Goal: Find contact information: Obtain details needed to contact an individual or organization

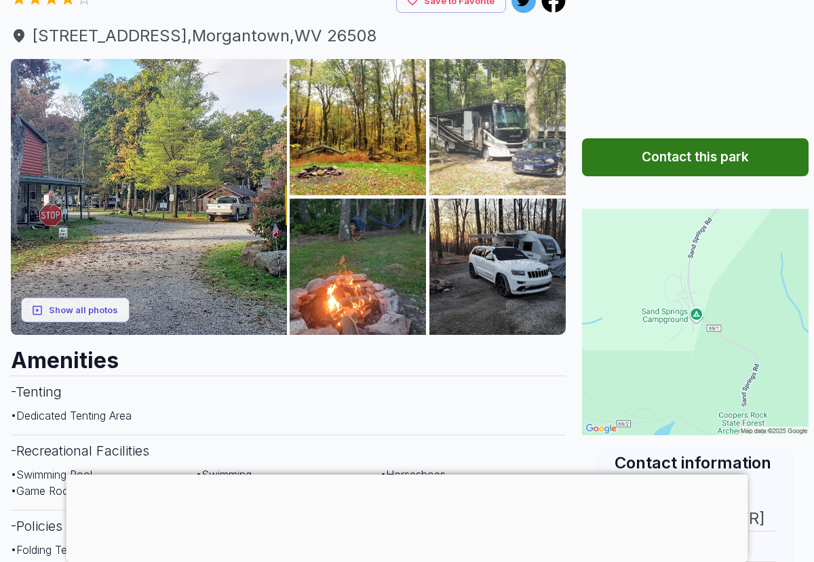
scroll to position [170, 0]
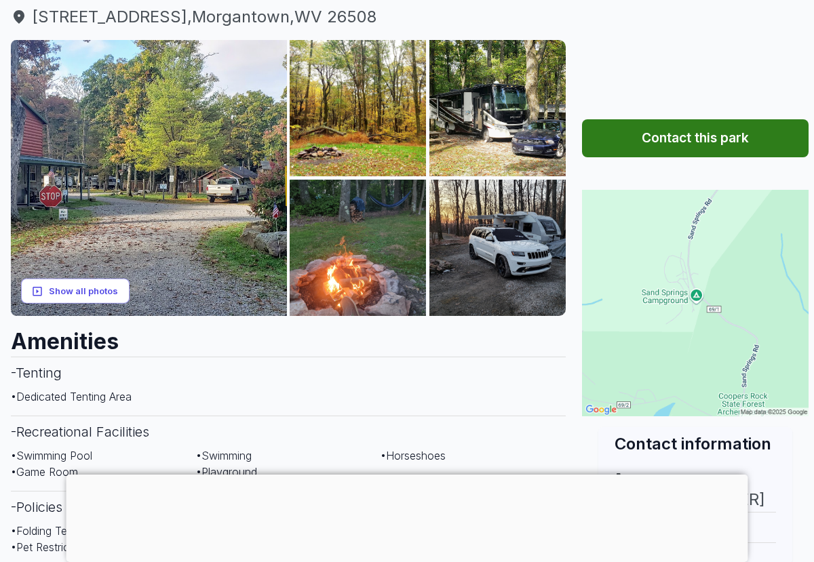
click at [108, 286] on button "Show all photos" at bounding box center [75, 291] width 109 height 25
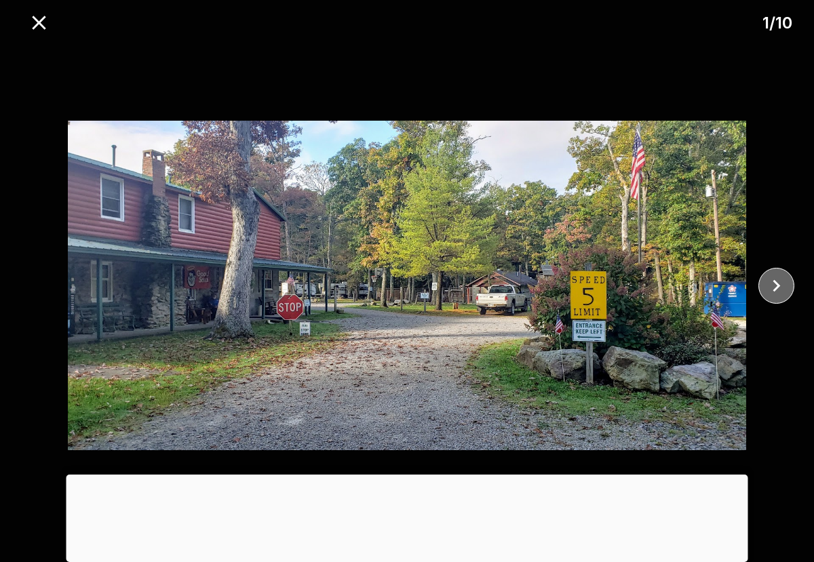
click at [773, 276] on icon "close" at bounding box center [777, 286] width 24 height 24
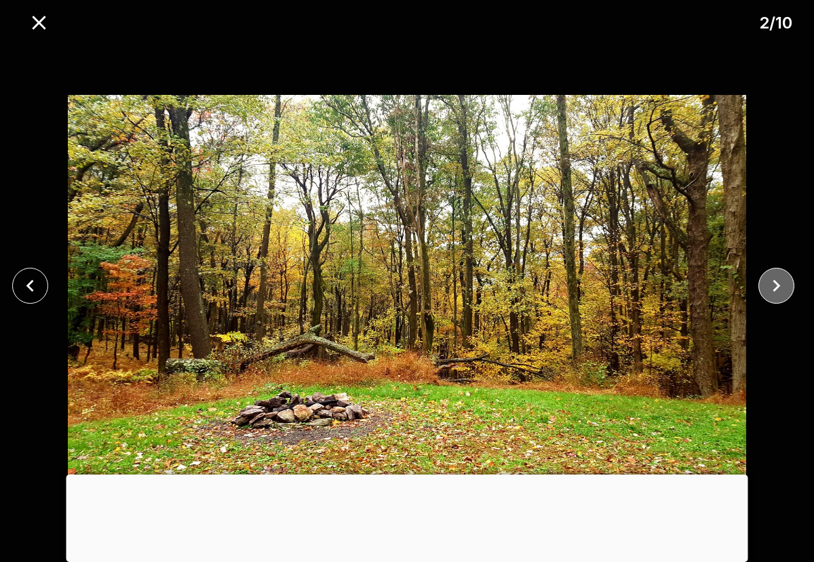
click at [773, 276] on icon "close" at bounding box center [777, 286] width 24 height 24
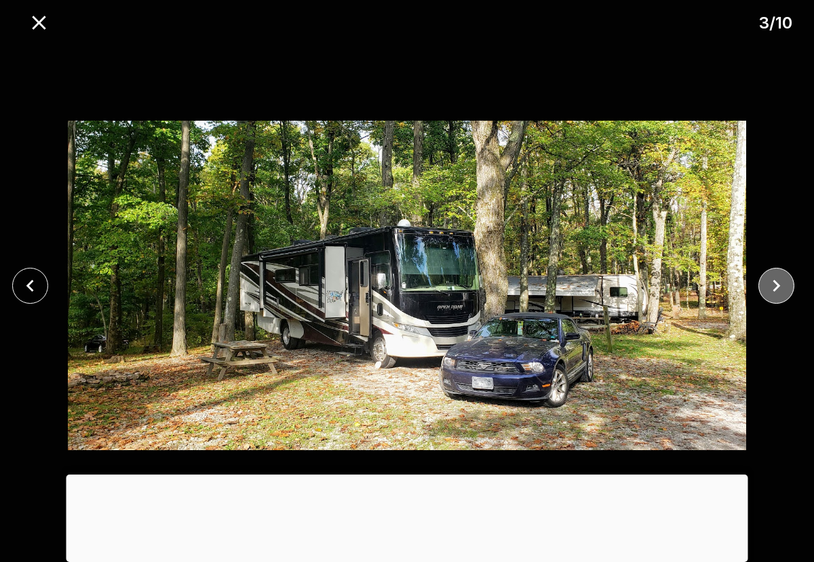
click at [773, 276] on icon "close" at bounding box center [777, 286] width 24 height 24
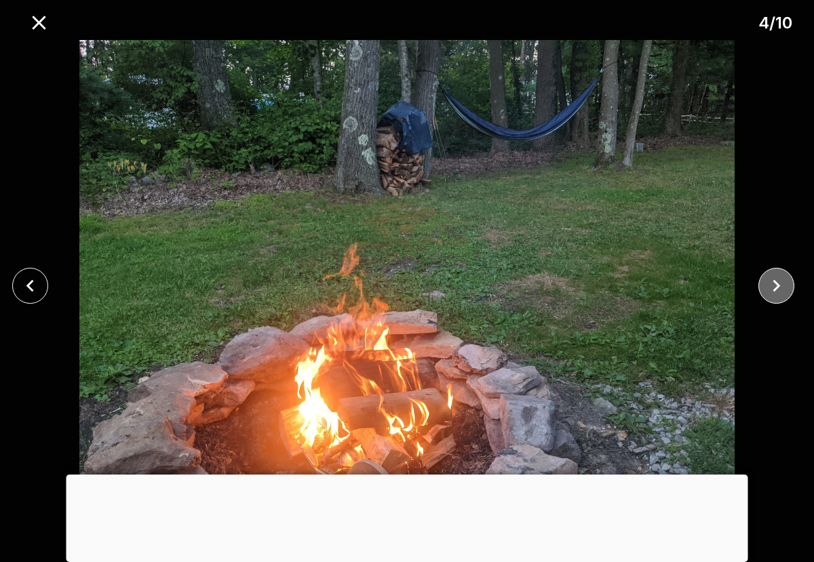
click at [773, 276] on icon "close" at bounding box center [777, 286] width 24 height 24
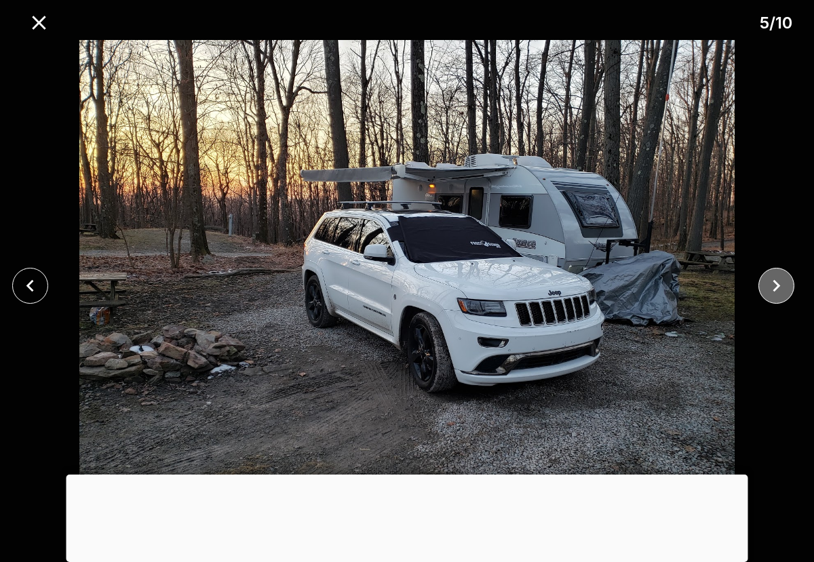
click at [773, 276] on icon "close" at bounding box center [777, 286] width 24 height 24
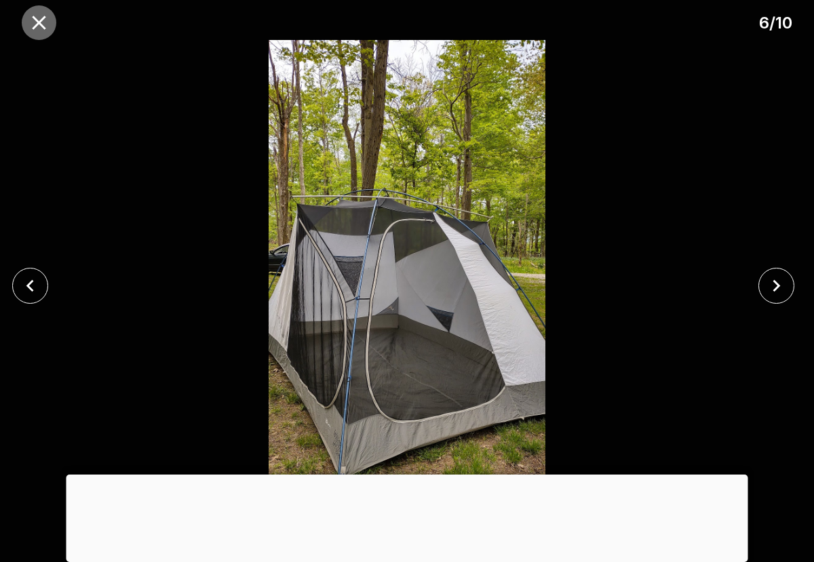
click at [33, 23] on icon "close" at bounding box center [39, 23] width 24 height 24
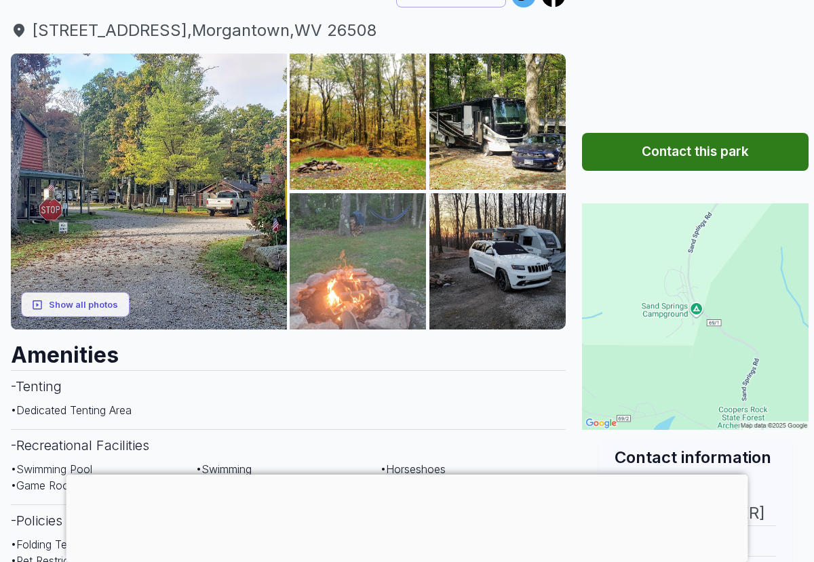
scroll to position [0, 0]
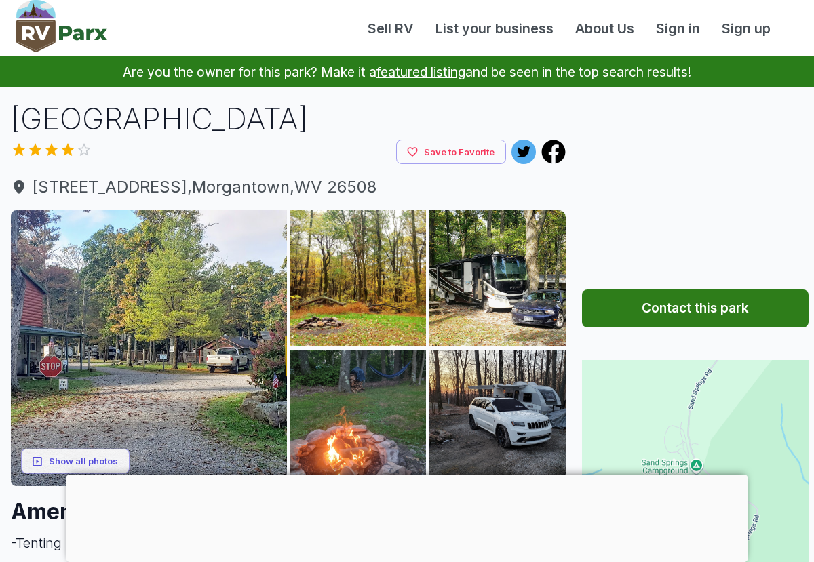
click at [656, 313] on button "Contact this park" at bounding box center [695, 309] width 227 height 38
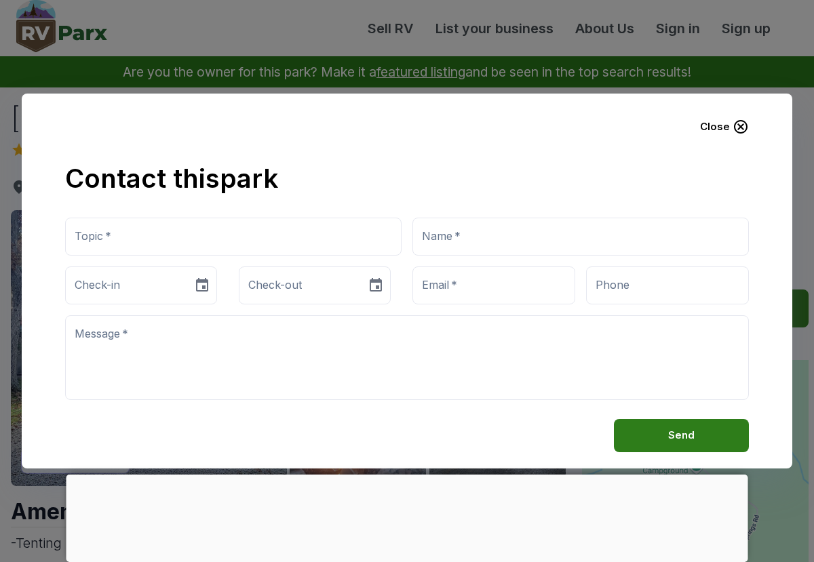
click at [744, 131] on icon "button" at bounding box center [741, 127] width 14 height 14
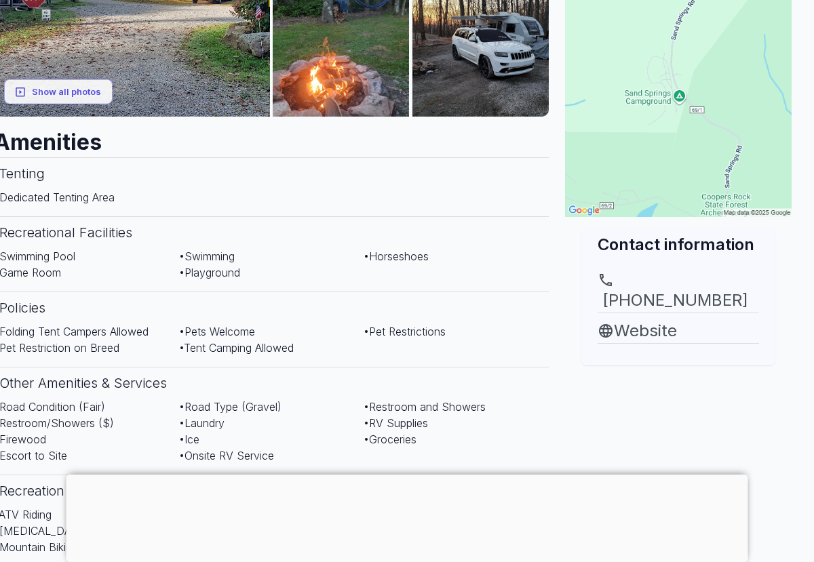
scroll to position [370, 17]
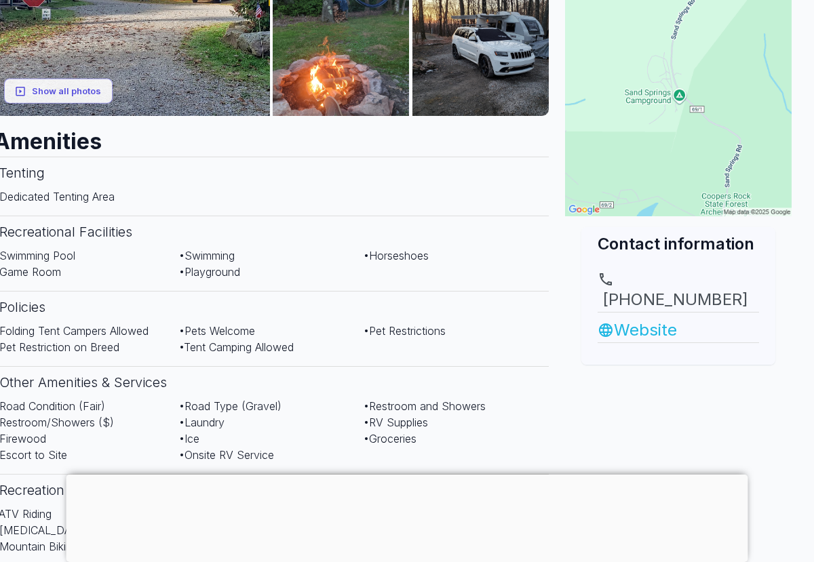
click at [660, 319] on link "Website" at bounding box center [678, 330] width 161 height 24
